Goal: Task Accomplishment & Management: Manage account settings

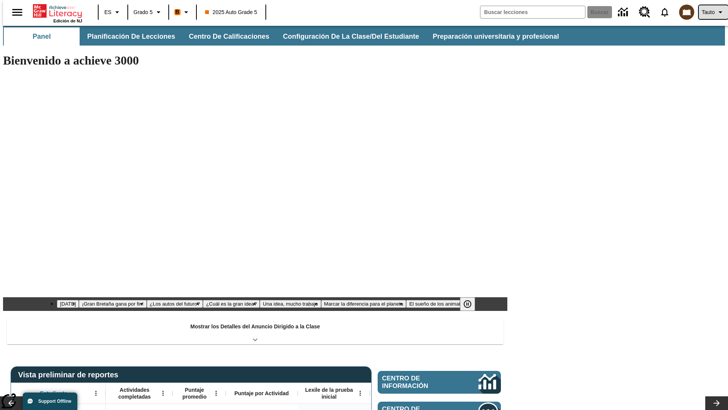
click at [710, 12] on span "Tauto" at bounding box center [708, 12] width 13 height 8
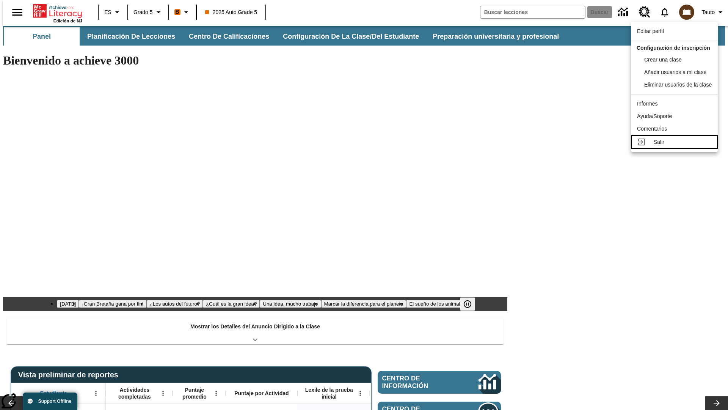
click at [677, 146] on div "Salir" at bounding box center [683, 142] width 58 height 8
